Goal: Transaction & Acquisition: Purchase product/service

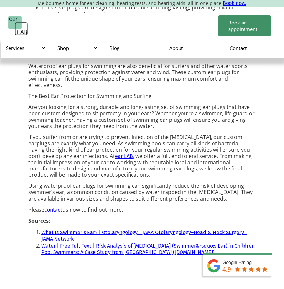
scroll to position [501, 0]
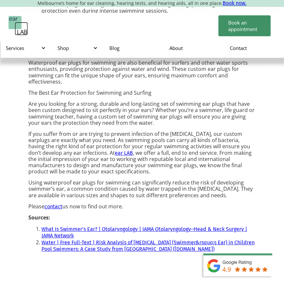
click at [12, 8] on div "Swimming Ear Plugs Swimming ear plugs for keeping water out of the ear canal Ou…" at bounding box center [142, 256] width 284 height 815
click at [11, 8] on div "Swimming Ear Plugs Swimming ear plugs for keeping water out of the ear canal Ou…" at bounding box center [142, 256] width 284 height 815
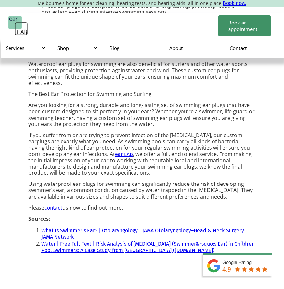
drag, startPoint x: 10, startPoint y: 9, endPoint x: 8, endPoint y: 34, distance: 25.7
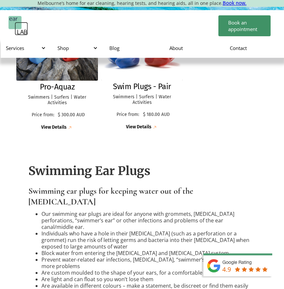
drag, startPoint x: 17, startPoint y: 61, endPoint x: 2, endPoint y: 105, distance: 46.2
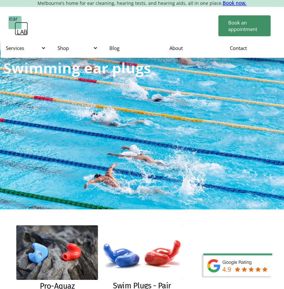
scroll to position [0, 0]
drag, startPoint x: 8, startPoint y: 8, endPoint x: 4, endPoint y: 7, distance: 4.0
click at [5, 8] on html "Melbourne’s home for ear cleaning, hearing tests, and hearing aids, all in one …" at bounding box center [142, 144] width 284 height 289
drag, startPoint x: 3, startPoint y: 8, endPoint x: 5, endPoint y: 12, distance: 4.1
click at [6, 12] on html "Melbourne’s home for ear cleaning, hearing tests, and hearing aids, all in one …" at bounding box center [142, 144] width 284 height 289
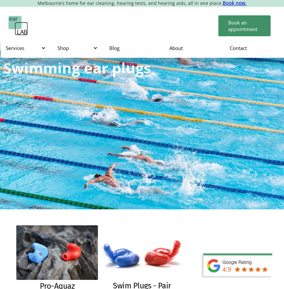
drag, startPoint x: 5, startPoint y: 12, endPoint x: 9, endPoint y: 18, distance: 7.1
click at [9, 18] on html "Melbourne’s home for ear cleaning, hearing tests, and hearing aids, all in one …" at bounding box center [142, 144] width 284 height 289
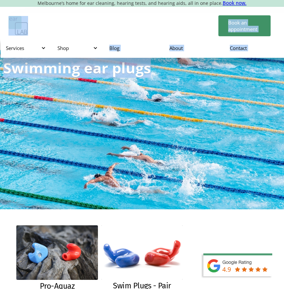
drag, startPoint x: 2, startPoint y: 93, endPoint x: 22, endPoint y: 18, distance: 78.5
click at [22, 10] on html "Melbourne’s home for ear cleaning, hearing tests, and hearing aids, all in one …" at bounding box center [142, 144] width 284 height 289
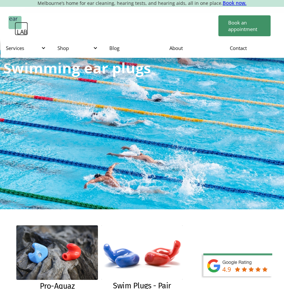
click at [22, 9] on html "Melbourne’s home for ear cleaning, hearing tests, and hearing aids, all in one …" at bounding box center [142, 144] width 284 height 289
click at [22, 6] on html "Melbourne’s home for ear cleaning, hearing tests, and hearing aids, all in one …" at bounding box center [142, 144] width 284 height 289
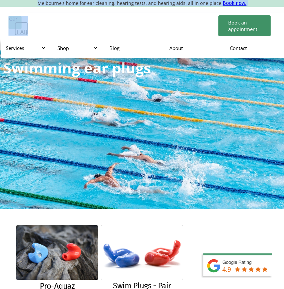
click at [24, 7] on html "Melbourne’s home for ear cleaning, hearing tests, and hearing aids, all in one …" at bounding box center [142, 144] width 284 height 289
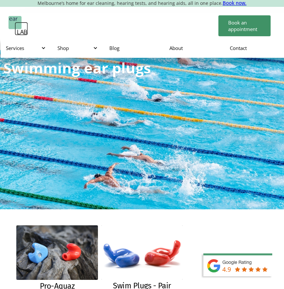
click at [21, 7] on html "Melbourne’s home for ear cleaning, hearing tests, and hearing aids, all in one …" at bounding box center [142, 144] width 284 height 289
drag, startPoint x: 20, startPoint y: 257, endPoint x: 19, endPoint y: 6, distance: 250.6
click at [19, 6] on section "Melbourne’s home for ear cleaning, hearing tests, and hearing aids, all in one …" at bounding box center [142, 3] width 284 height 7
click at [13, 21] on img "home" at bounding box center [18, 26] width 20 height 20
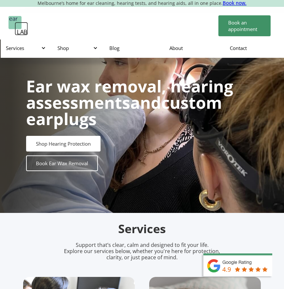
drag, startPoint x: 4, startPoint y: 254, endPoint x: 4, endPoint y: 3, distance: 250.6
click at [4, 3] on p "Melbourne’s home for ear cleaning, hearing tests, and hearing aids, all in one …" at bounding box center [142, 3] width 284 height 6
click at [4, 4] on p "Melbourne’s home for ear cleaning, hearing tests, and hearing aids, all in one …" at bounding box center [142, 3] width 284 height 6
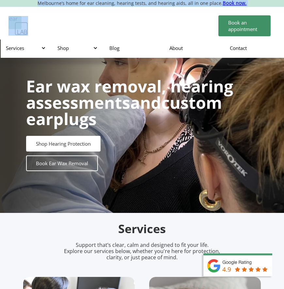
drag, startPoint x: 3, startPoint y: 4, endPoint x: 1, endPoint y: 7, distance: 3.7
click at [2, 7] on html "Melbourne’s home for ear cleaning, hearing tests, and hearing aids, all in one …" at bounding box center [142, 144] width 284 height 289
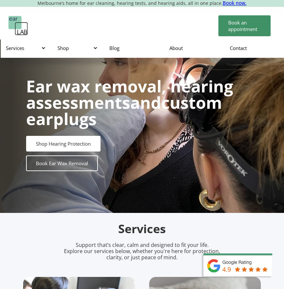
click at [3, 8] on html "Melbourne’s home for ear cleaning, hearing tests, and hearing aids, all in one …" at bounding box center [142, 144] width 284 height 289
click at [2, 12] on html "Melbourne’s home for ear cleaning, hearing tests, and hearing aids, all in one …" at bounding box center [142, 144] width 284 height 289
click at [16, 5] on p "Melbourne’s home for ear cleaning, hearing tests, and hearing aids, all in one …" at bounding box center [142, 3] width 284 height 6
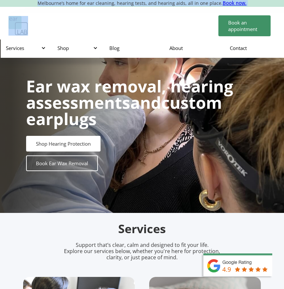
drag, startPoint x: 16, startPoint y: 5, endPoint x: 16, endPoint y: 256, distance: 251.3
click at [16, 5] on p "Melbourne’s home for ear cleaning, hearing tests, and hearing aids, all in one …" at bounding box center [142, 3] width 284 height 6
drag, startPoint x: 16, startPoint y: 256, endPoint x: 16, endPoint y: 6, distance: 250.6
click at [16, 6] on p "Melbourne’s home for ear cleaning, hearing tests, and hearing aids, all in one …" at bounding box center [142, 3] width 284 height 6
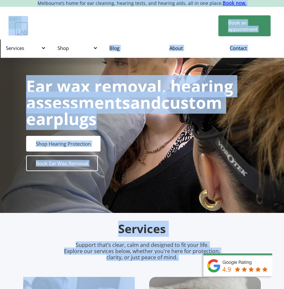
drag, startPoint x: 16, startPoint y: 6, endPoint x: 16, endPoint y: 256, distance: 250.9
click at [16, 6] on p "Melbourne’s home for ear cleaning, hearing tests, and hearing aids, all in one …" at bounding box center [142, 3] width 284 height 6
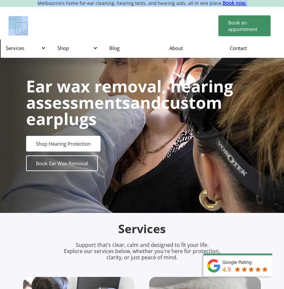
click at [16, 6] on p "Melbourne’s home for ear cleaning, hearing tests, and hearing aids, all in one …" at bounding box center [142, 3] width 284 height 6
